Goal: Task Accomplishment & Management: Complete application form

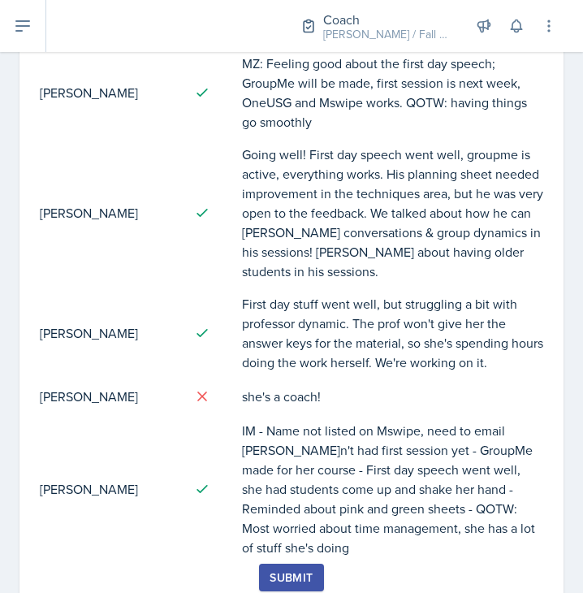
scroll to position [1107, 0]
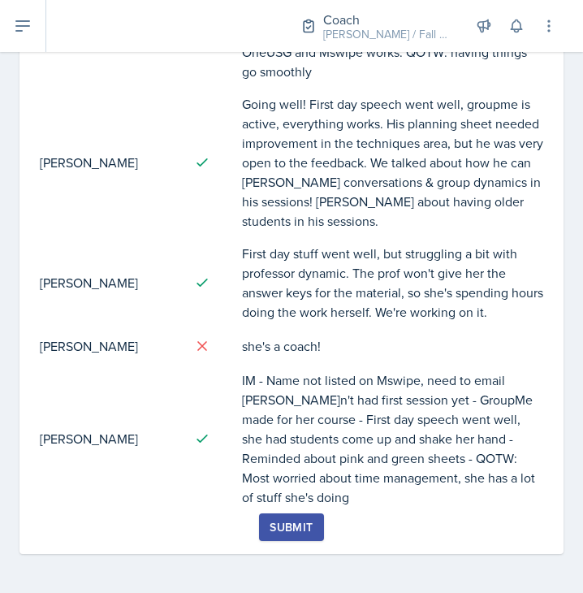
click at [277, 533] on div "Submit" at bounding box center [291, 526] width 43 height 13
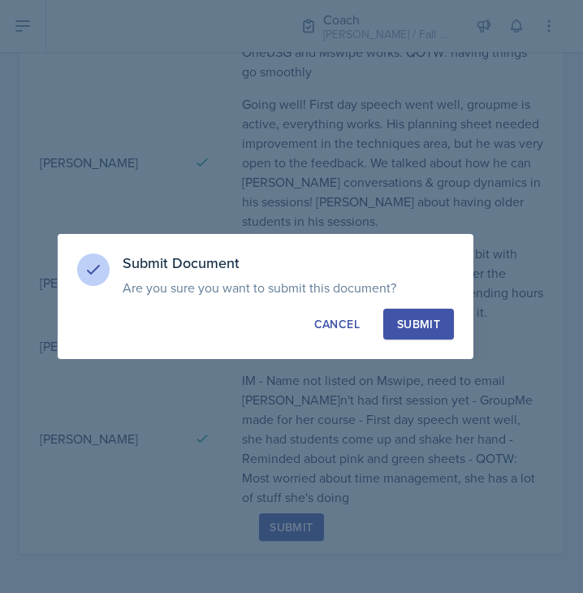
click at [403, 339] on button "Submit" at bounding box center [418, 324] width 71 height 31
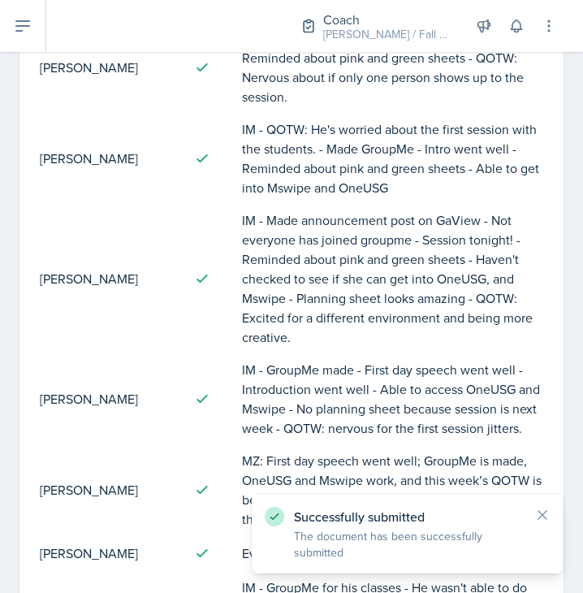
scroll to position [0, 0]
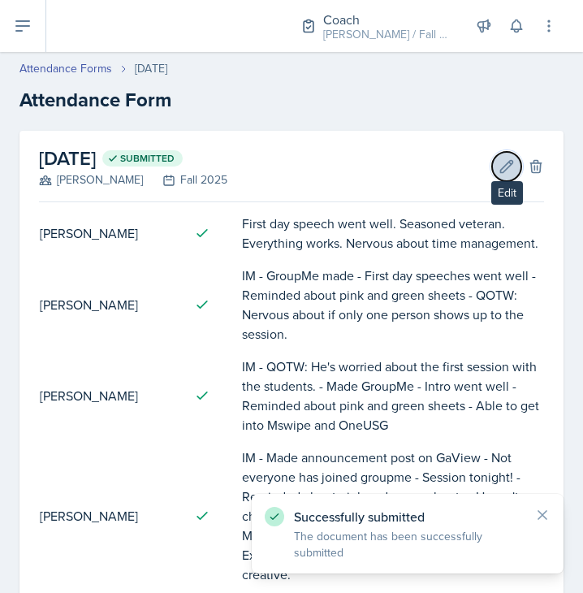
click at [499, 162] on icon at bounding box center [507, 166] width 16 height 16
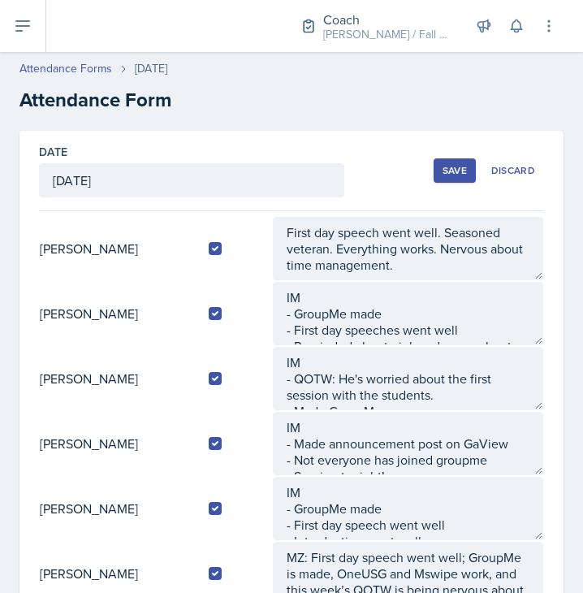
scroll to position [585, 0]
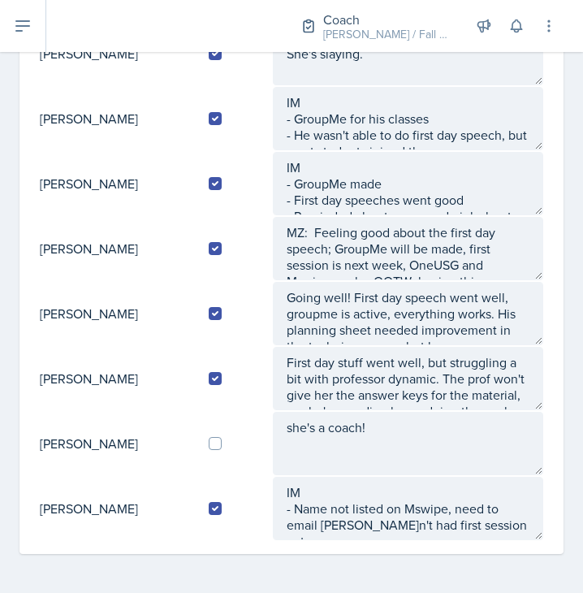
click at [219, 434] on td at bounding box center [234, 443] width 76 height 65
click at [222, 442] on input "checkbox" at bounding box center [215, 443] width 13 height 13
checkbox input "true"
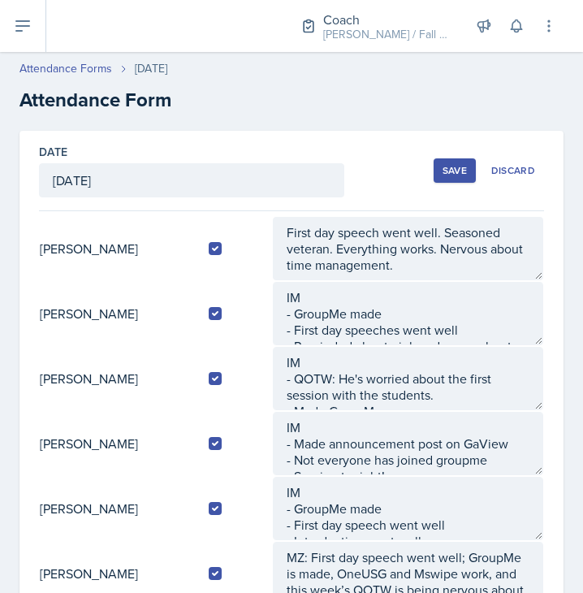
click at [452, 155] on div "Save Discard" at bounding box center [489, 170] width 110 height 37
click at [450, 167] on div "Save" at bounding box center [454, 170] width 24 height 13
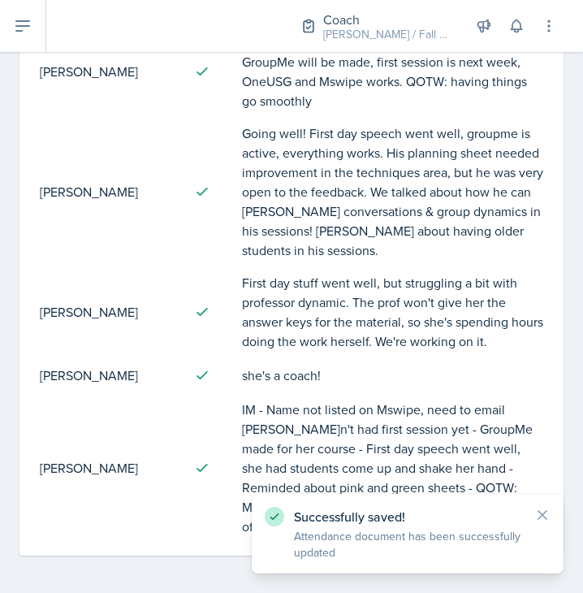
scroll to position [1079, 0]
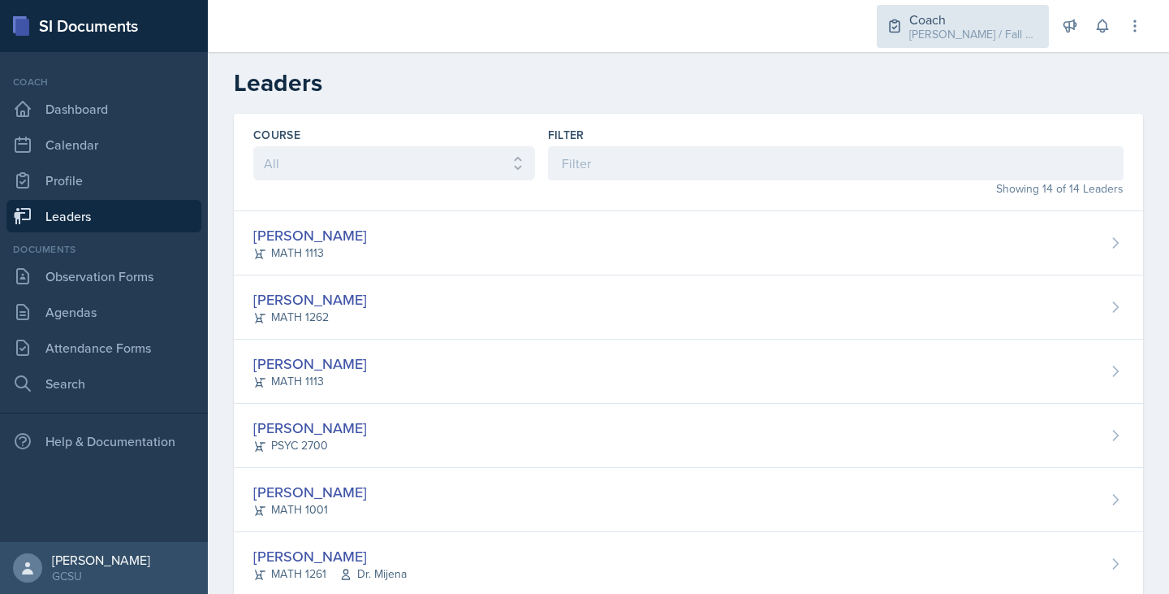
click at [954, 37] on div "[PERSON_NAME] / Fall 2025" at bounding box center [974, 34] width 130 height 17
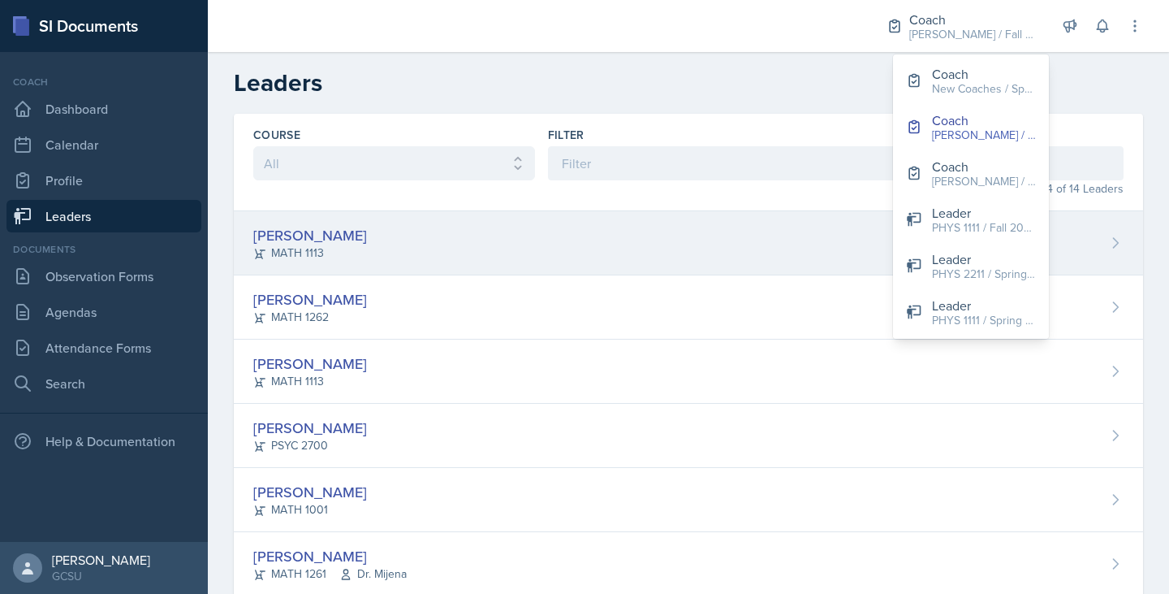
click at [501, 261] on div "[PERSON_NAME] MATH 1113" at bounding box center [688, 243] width 909 height 64
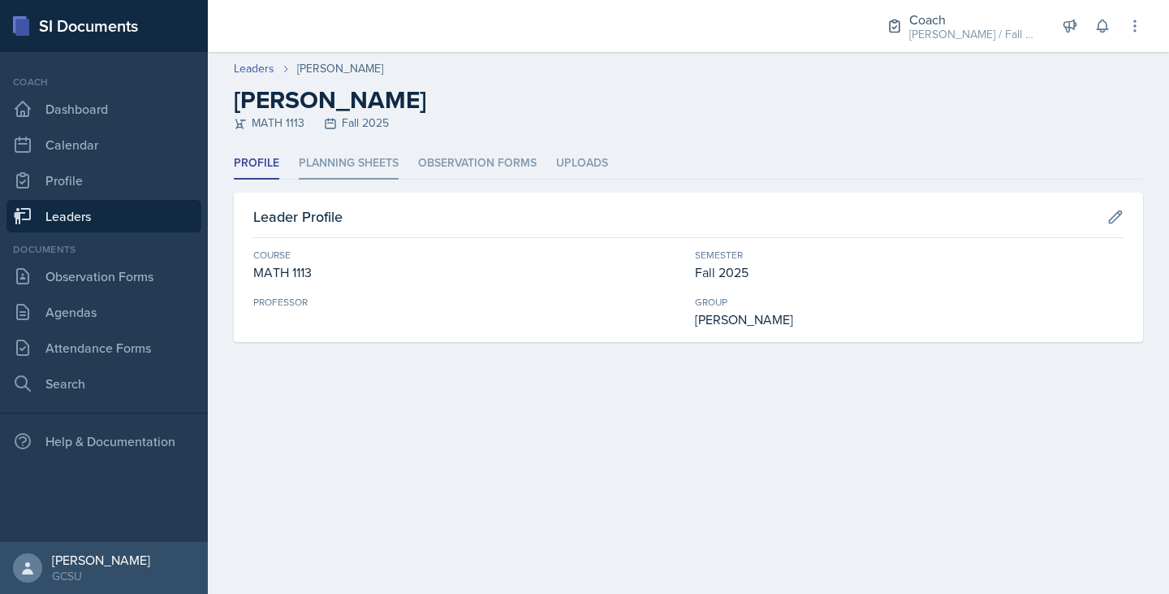
click at [352, 153] on li "Planning Sheets" at bounding box center [349, 164] width 100 height 32
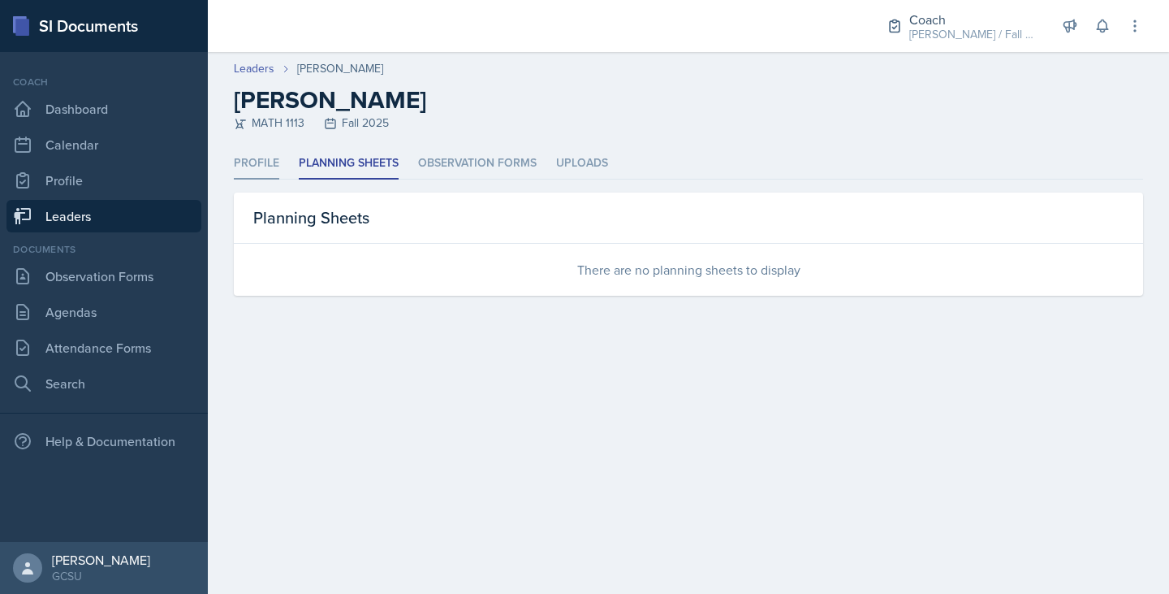
click at [264, 166] on li "Profile" at bounding box center [256, 164] width 45 height 32
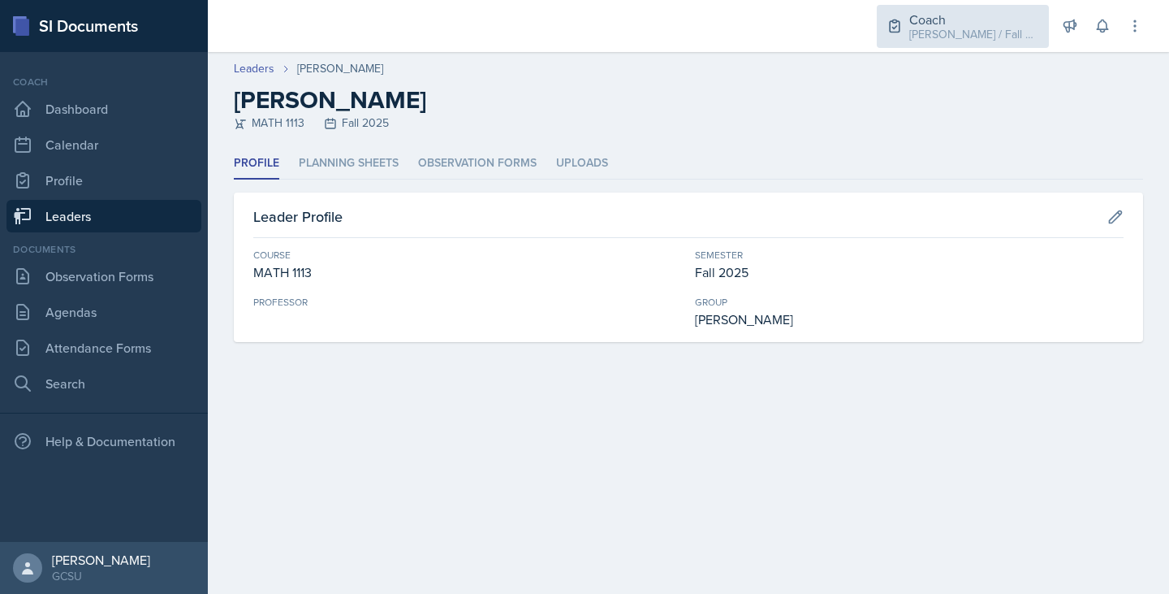
click at [959, 24] on div "Coach" at bounding box center [974, 19] width 130 height 19
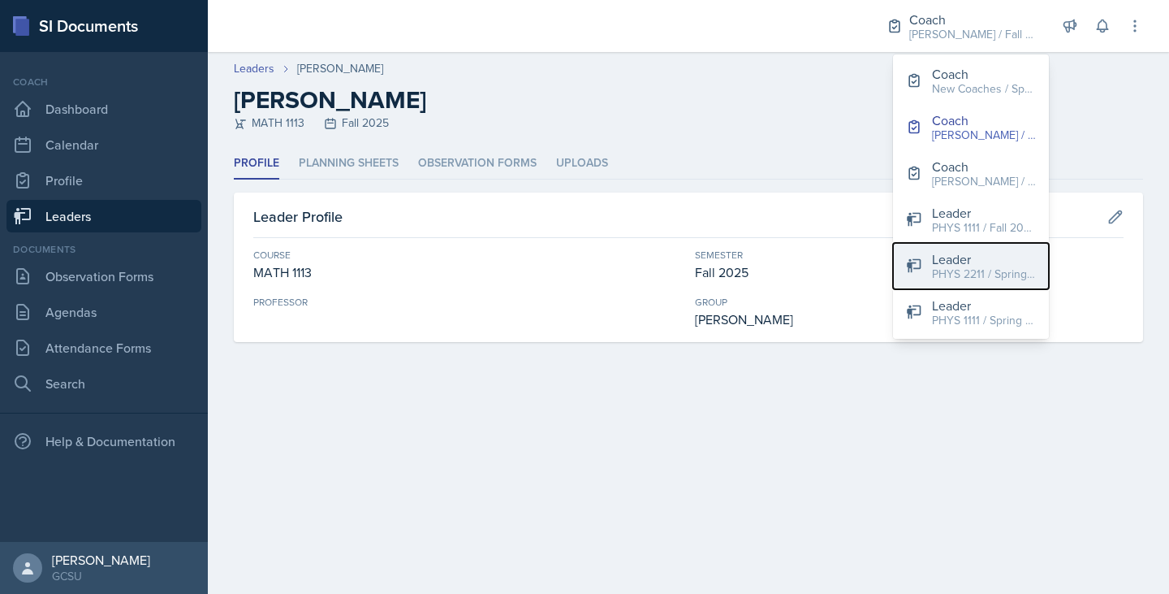
click at [986, 278] on div "PHYS 2211 / Spring 2024" at bounding box center [984, 273] width 104 height 17
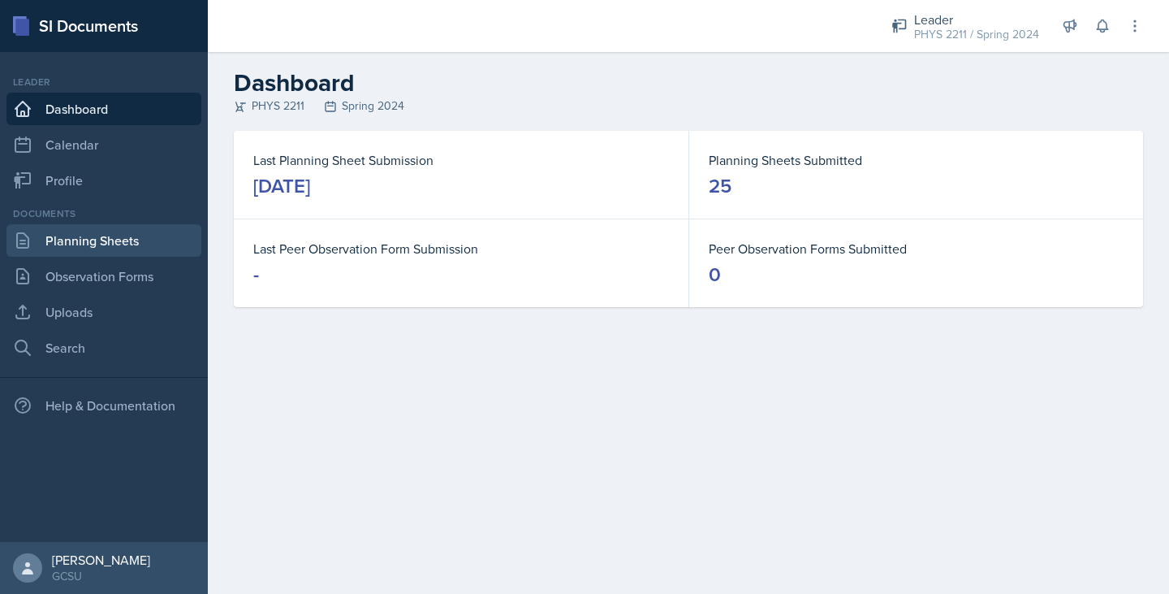
click at [91, 251] on link "Planning Sheets" at bounding box center [103, 240] width 195 height 32
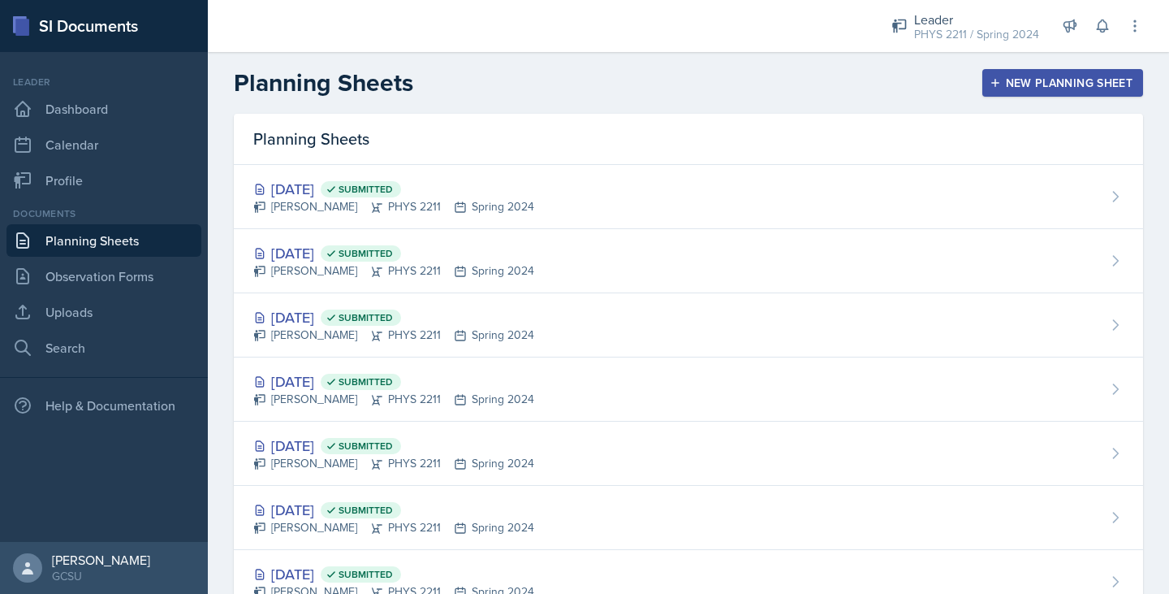
click at [497, 147] on div "Planning Sheets" at bounding box center [688, 139] width 909 height 51
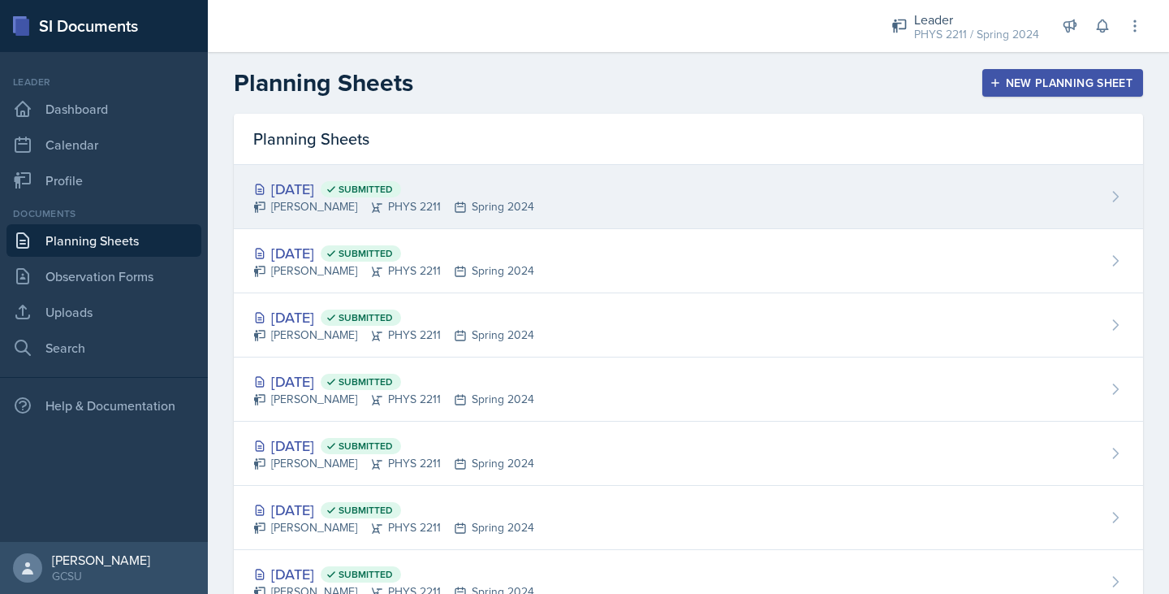
click at [583, 179] on div "[DATE] Submitted [PERSON_NAME] PHYS 2211 Spring 2024" at bounding box center [688, 197] width 909 height 64
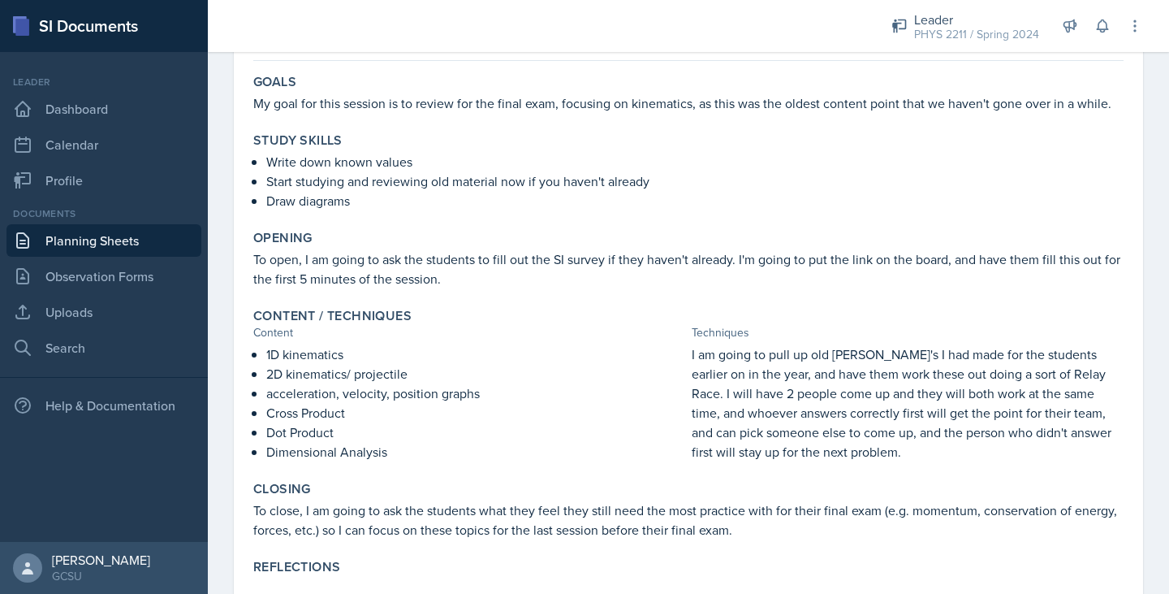
scroll to position [188, 0]
